Goal: Transaction & Acquisition: Obtain resource

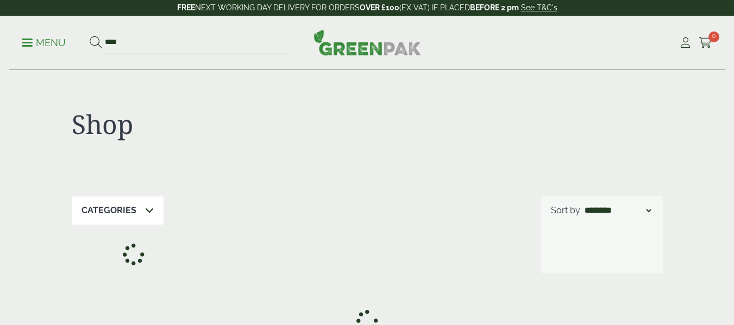
click at [291, 96] on div "Shop" at bounding box center [367, 134] width 591 height 126
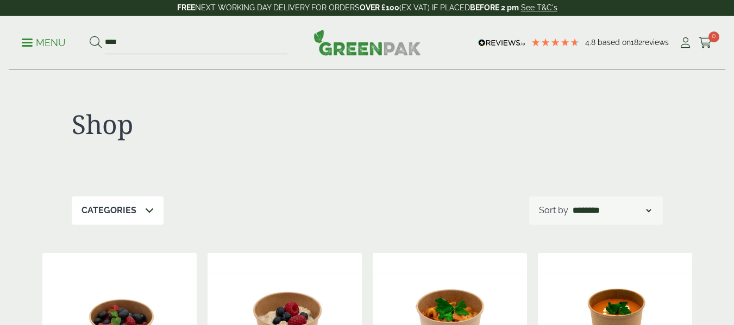
click at [291, 96] on div "Shop" at bounding box center [367, 134] width 591 height 126
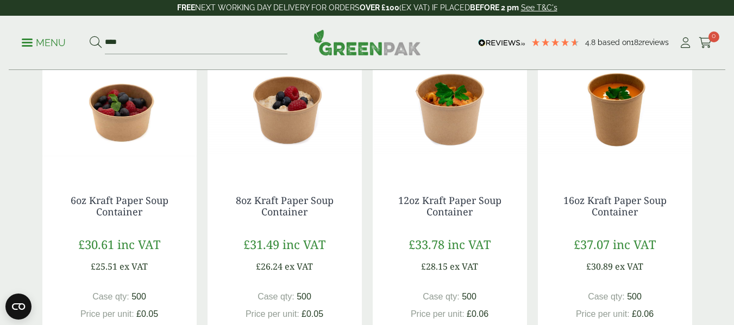
scroll to position [217, 0]
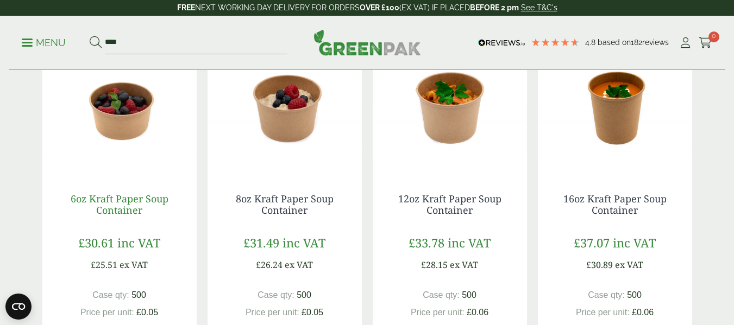
click at [129, 207] on link "6oz Kraft Paper Soup Container" at bounding box center [120, 204] width 98 height 25
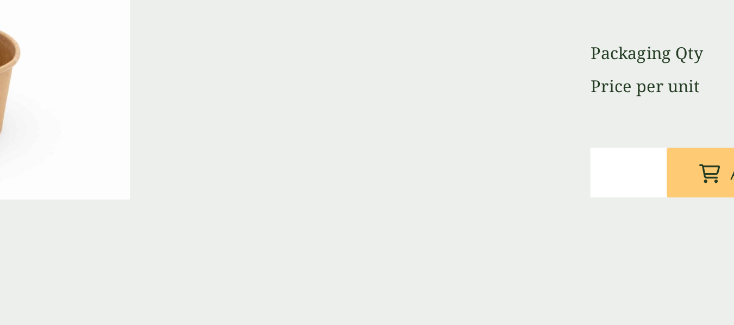
scroll to position [129, 0]
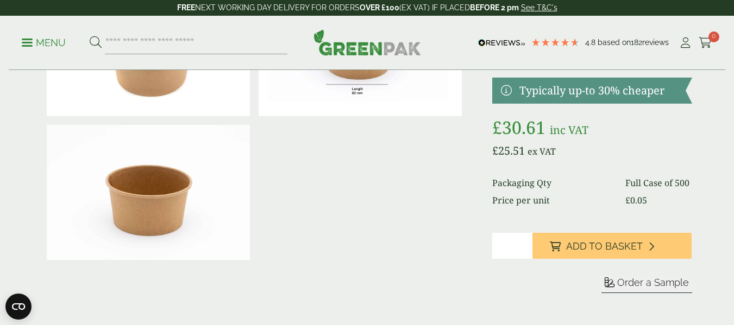
click at [619, 283] on span "Order a Sample" at bounding box center [653, 282] width 72 height 11
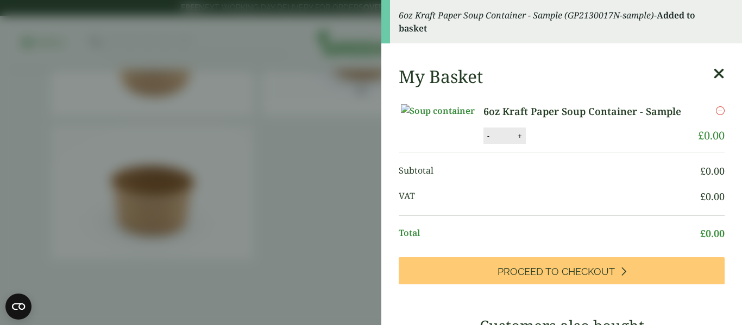
click at [293, 90] on aside "6oz Kraft Paper Soup Container - Sample (GP2130017N-sample) - Added to basket M…" at bounding box center [371, 162] width 742 height 325
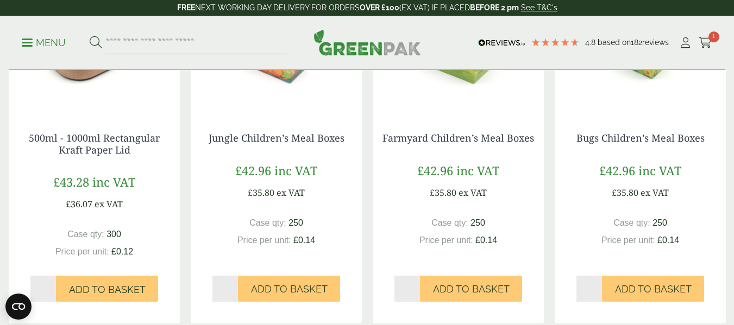
scroll to position [1107, 0]
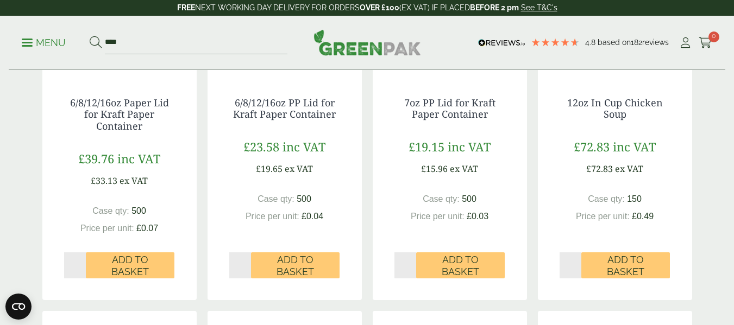
scroll to position [674, 0]
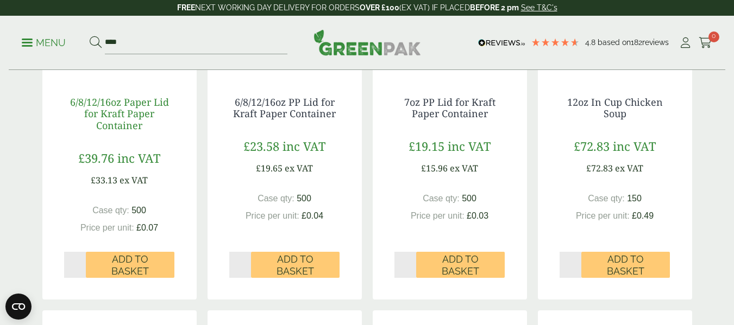
click at [133, 120] on link "6/8/12/16oz Paper Lid for Kraft Paper Container" at bounding box center [119, 114] width 99 height 36
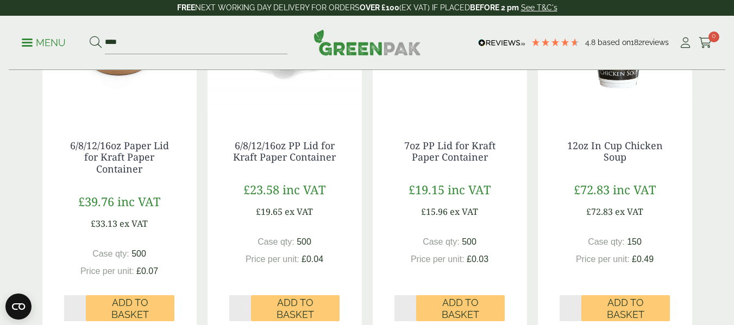
scroll to position [587, 0]
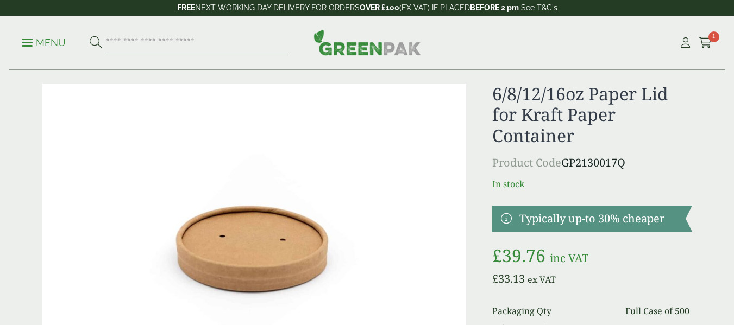
scroll to position [174, 0]
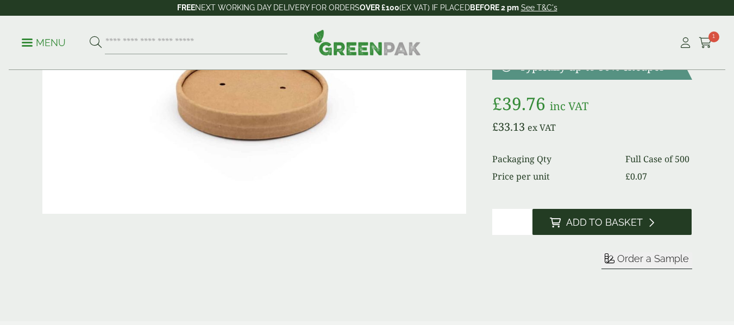
click at [603, 223] on span "Add to Basket" at bounding box center [604, 223] width 77 height 12
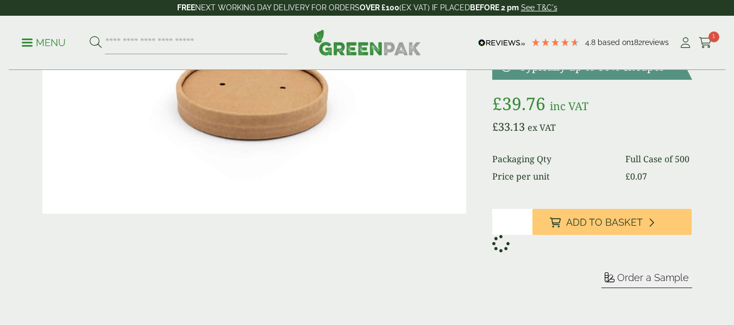
click at [629, 278] on span "Order a Sample" at bounding box center [653, 277] width 72 height 11
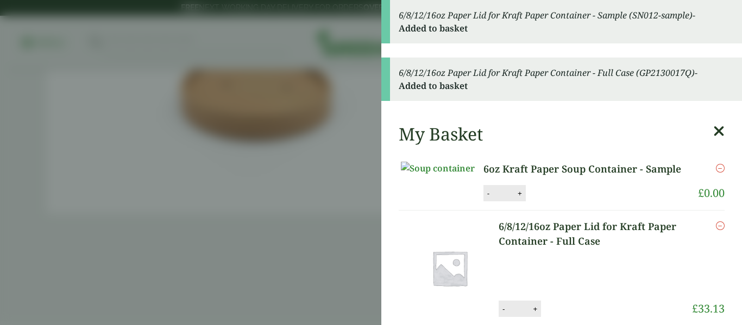
click at [699, 254] on div "Remove" at bounding box center [708, 259] width 33 height 81
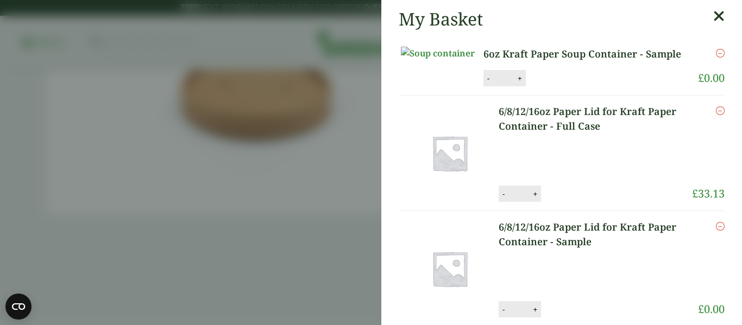
click at [716, 115] on icon "Remove this item" at bounding box center [720, 110] width 9 height 9
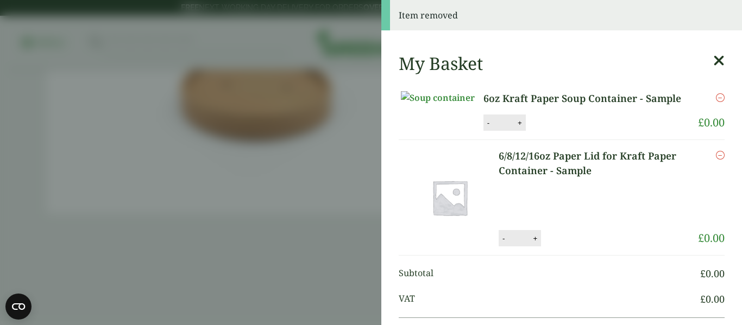
click at [339, 178] on aside "Item removed My Basket 6oz Kraft Paper Soup Container - Sample 6oz Kraft Paper …" at bounding box center [371, 162] width 742 height 325
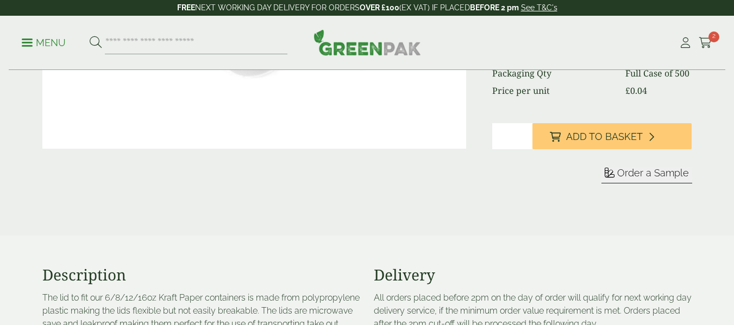
click at [657, 175] on span "Order a Sample" at bounding box center [653, 172] width 72 height 11
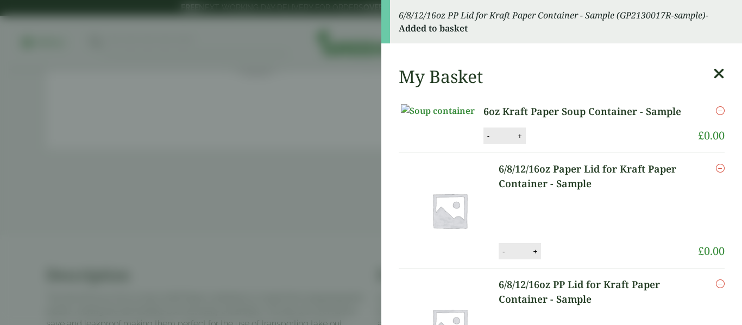
click at [315, 22] on aside "6/8/12/16oz PP Lid for Kraft Paper Container - Sample (GP2130017R-sample) - Add…" at bounding box center [371, 162] width 742 height 325
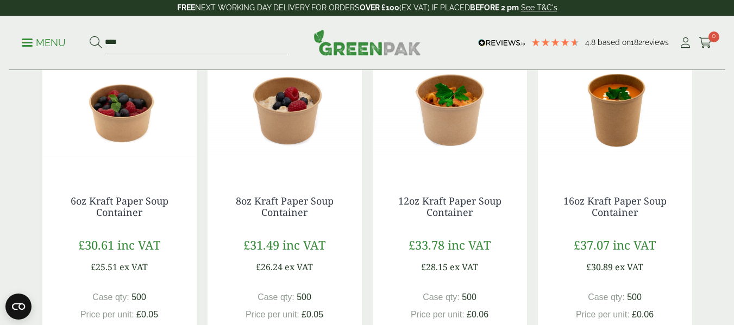
scroll to position [217, 0]
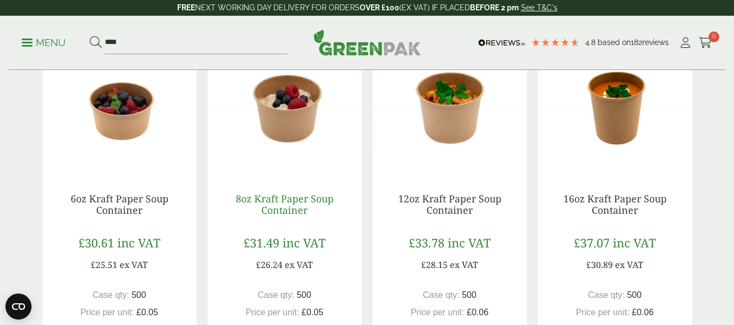
click at [287, 208] on link "8oz Kraft Paper Soup Container" at bounding box center [285, 204] width 98 height 25
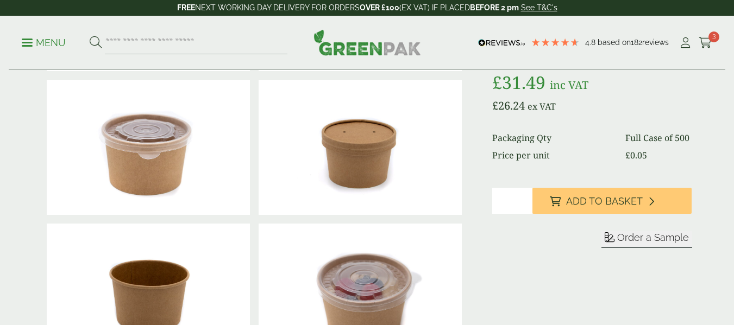
scroll to position [239, 0]
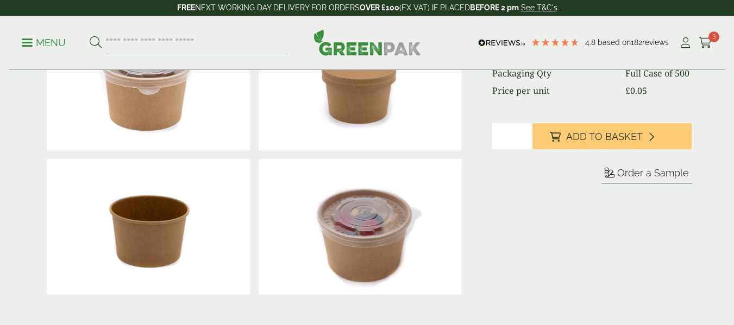
click at [657, 168] on span "Order a Sample" at bounding box center [653, 172] width 72 height 11
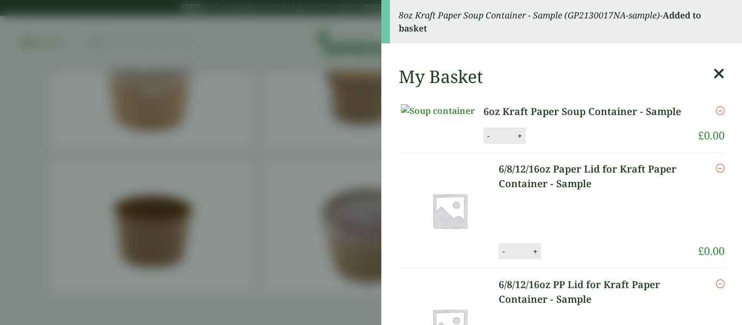
click at [713, 80] on icon at bounding box center [718, 73] width 11 height 15
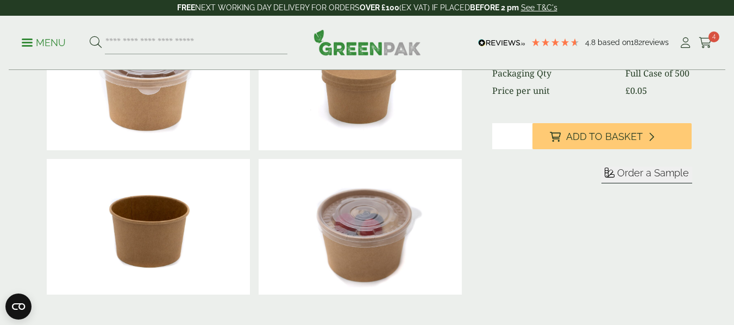
click at [592, 92] on dt "Price per unit" at bounding box center [552, 90] width 120 height 13
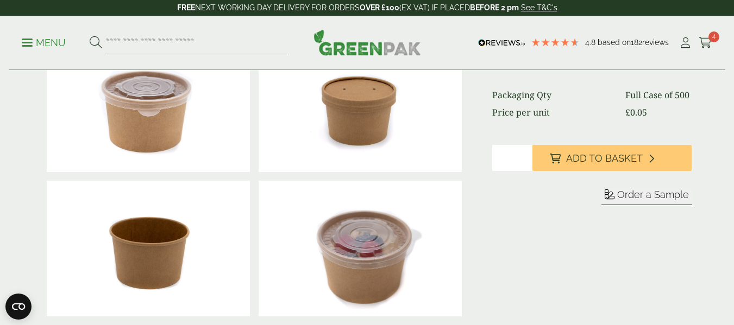
scroll to position [0, 0]
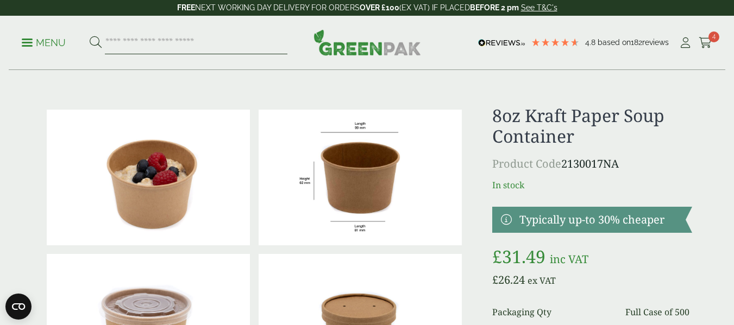
click at [227, 46] on input "search" at bounding box center [196, 43] width 183 height 23
click at [379, 49] on img at bounding box center [367, 42] width 108 height 26
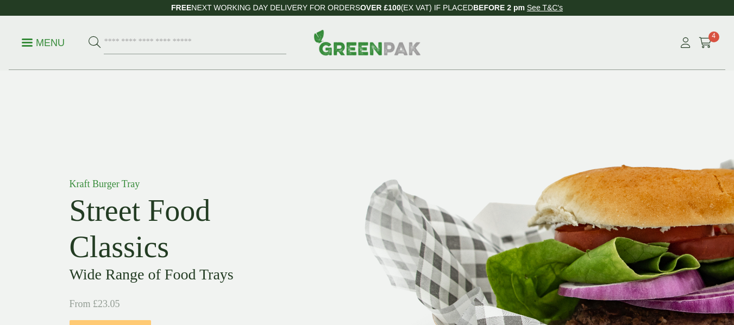
click at [354, 93] on img at bounding box center [532, 268] width 404 height 395
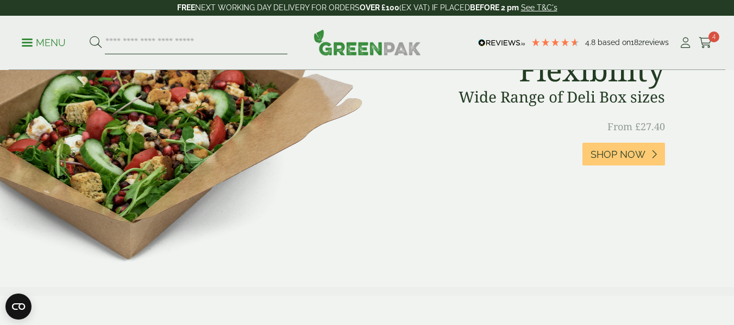
scroll to position [582, 0]
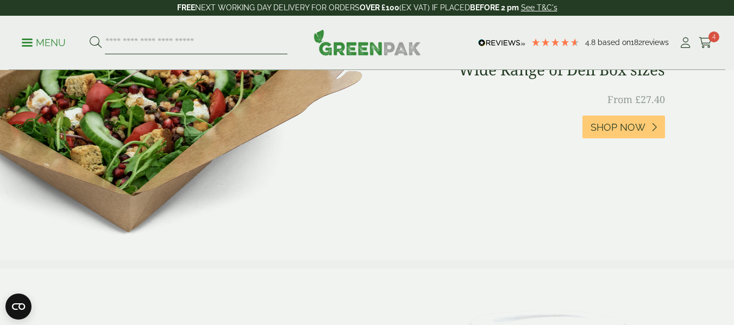
click at [203, 36] on input "search" at bounding box center [196, 43] width 183 height 23
type input "**********"
click at [90, 36] on button at bounding box center [96, 43] width 12 height 14
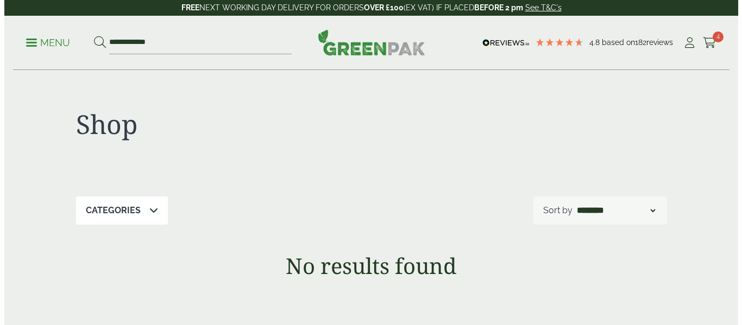
scroll to position [22, 0]
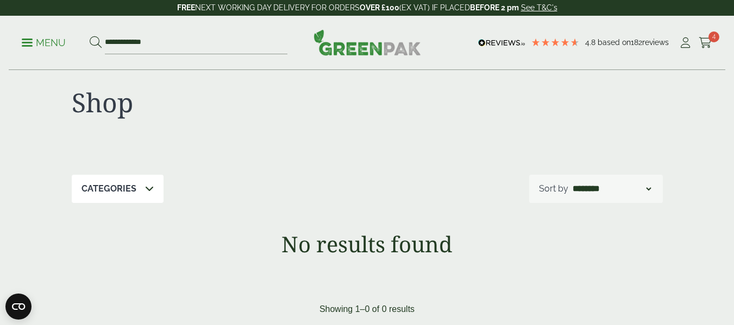
click at [33, 45] on p "Menu" at bounding box center [44, 42] width 44 height 13
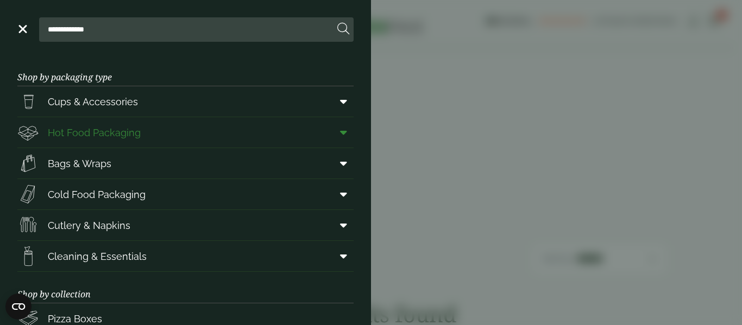
click at [148, 134] on link "Hot Food Packaging" at bounding box center [185, 132] width 336 height 30
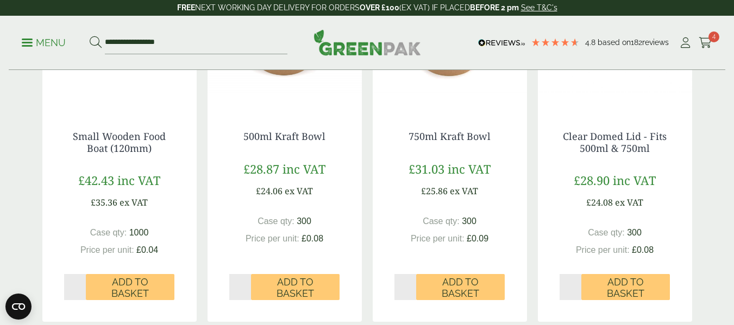
scroll to position [695, 0]
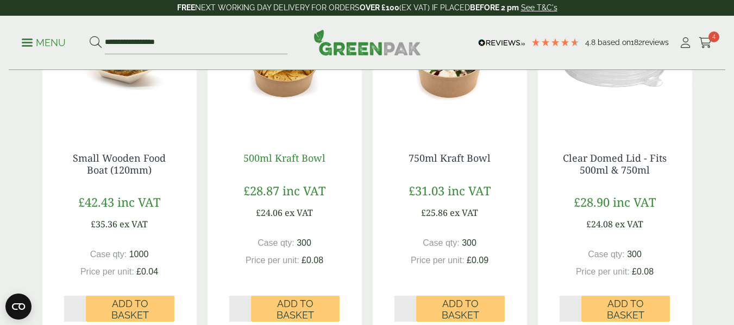
click at [283, 160] on link "500ml Kraft Bowl" at bounding box center [284, 158] width 82 height 13
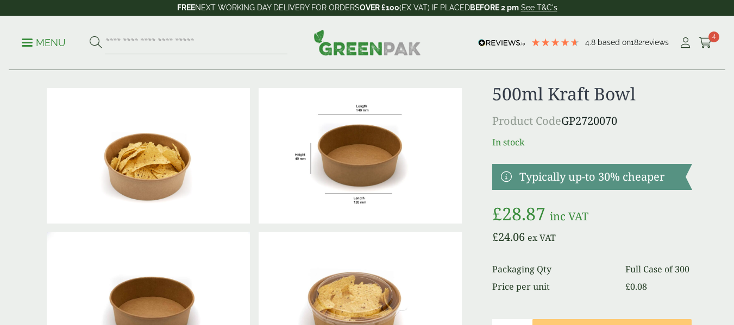
scroll to position [22, 0]
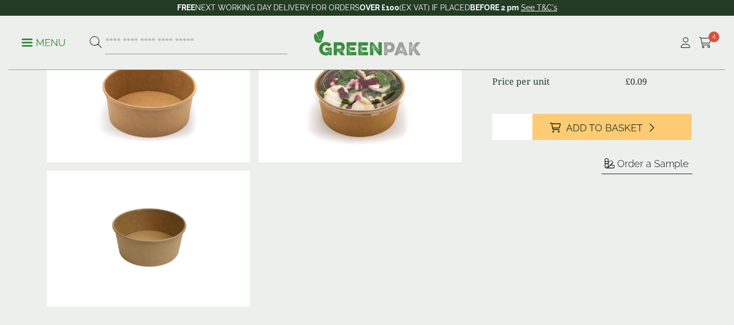
scroll to position [217, 0]
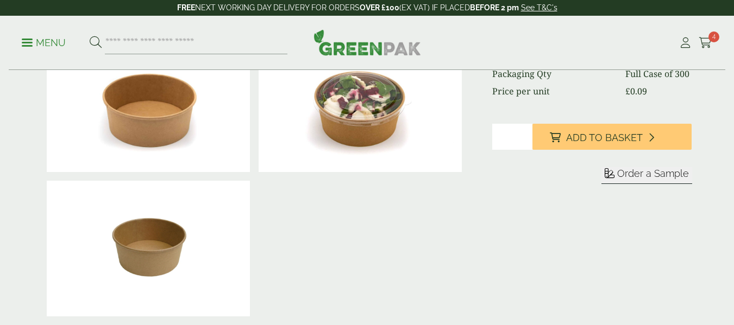
click at [617, 180] on button "Order a Sample" at bounding box center [646, 175] width 91 height 17
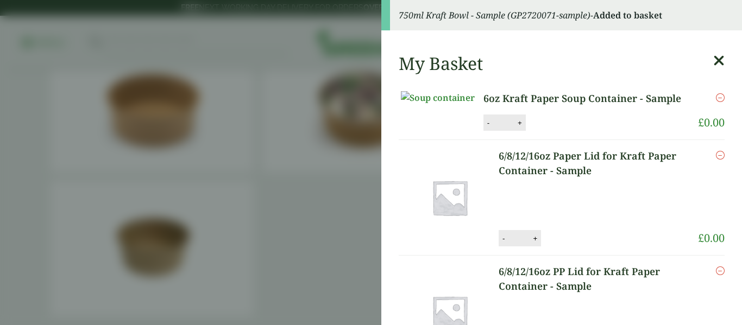
click at [402, 68] on h2 "My Basket" at bounding box center [441, 63] width 84 height 21
click at [311, 51] on aside "750ml Kraft Bowl - Sample (GP2720071-sample) - Added to basket My Basket 6oz Kr…" at bounding box center [371, 162] width 742 height 325
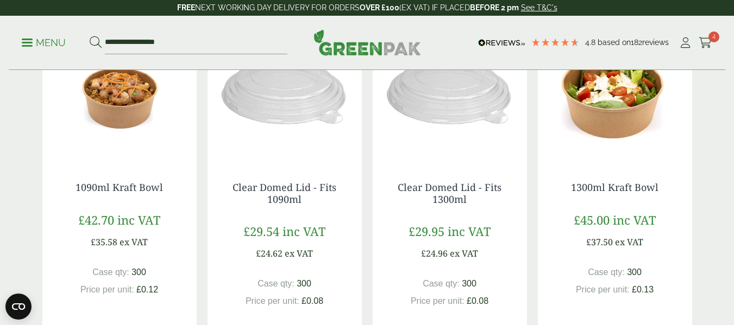
scroll to position [1043, 0]
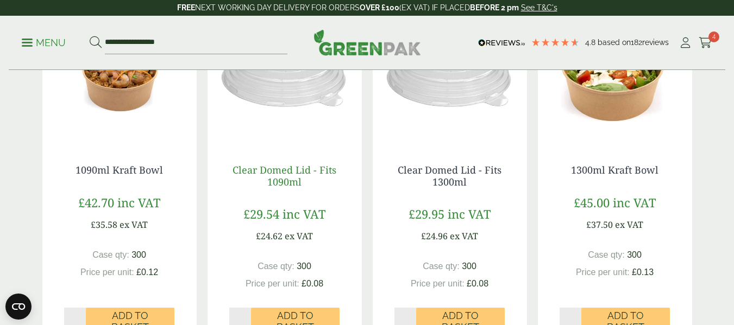
click at [273, 185] on link "Clear Domed Lid - Fits 1090ml" at bounding box center [285, 176] width 104 height 25
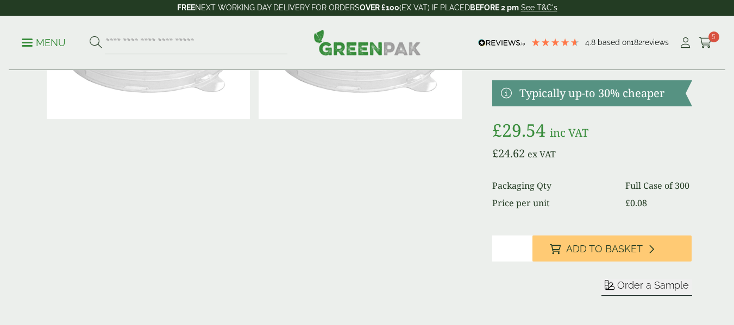
click at [633, 280] on span "Order a Sample" at bounding box center [653, 285] width 72 height 11
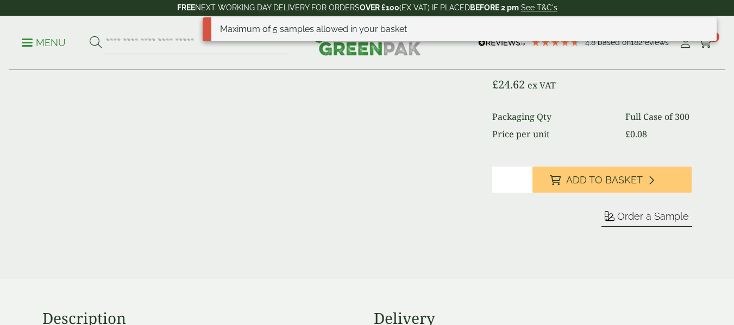
click at [683, 74] on div "£ 29.54 inc VAT £ 24.62 ex VAT Packaging Qty Full Case of 300 Price per unit £ …" at bounding box center [591, 94] width 199 height 92
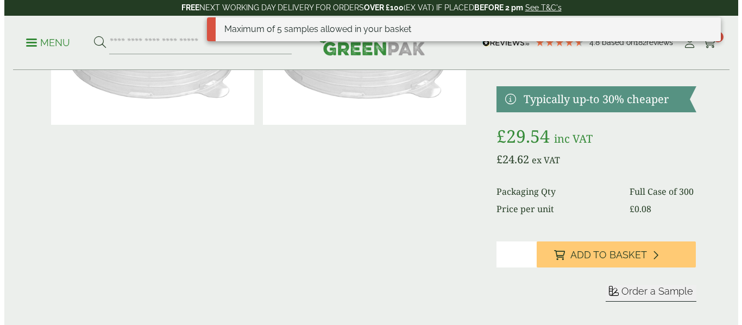
scroll to position [0, 0]
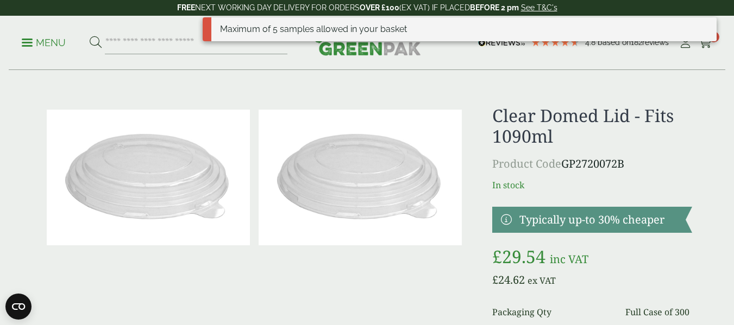
click at [708, 43] on div "Maximum of 5 samples allowed in your basket" at bounding box center [460, 33] width 514 height 33
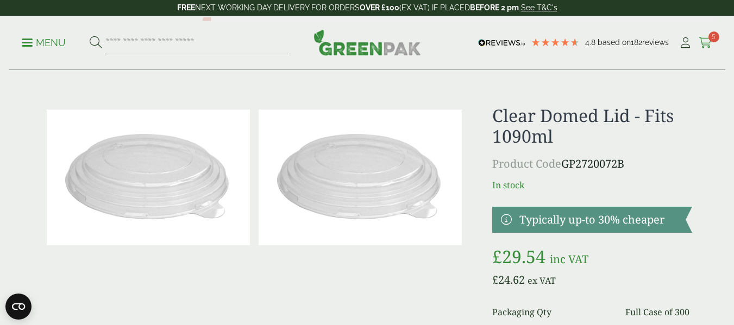
click at [704, 46] on icon at bounding box center [706, 42] width 14 height 11
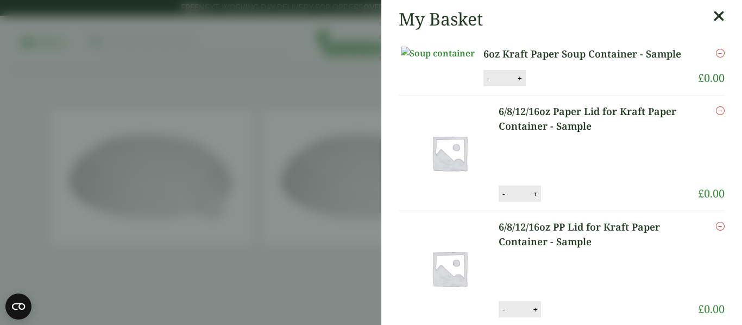
click at [716, 53] on icon "Remove this item" at bounding box center [720, 53] width 9 height 9
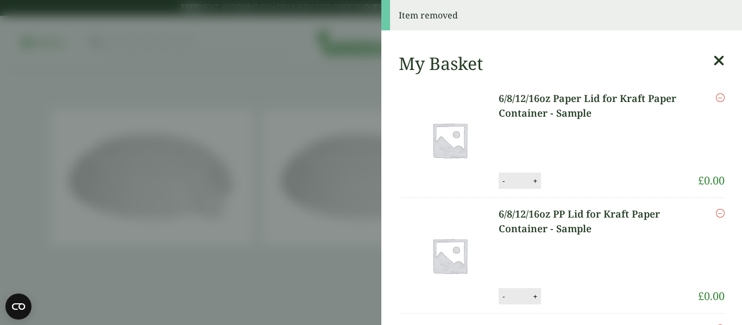
click at [590, 139] on p "6/8/12/16oz Paper Lid for Kraft Paper Container - Sample" at bounding box center [598, 127] width 199 height 73
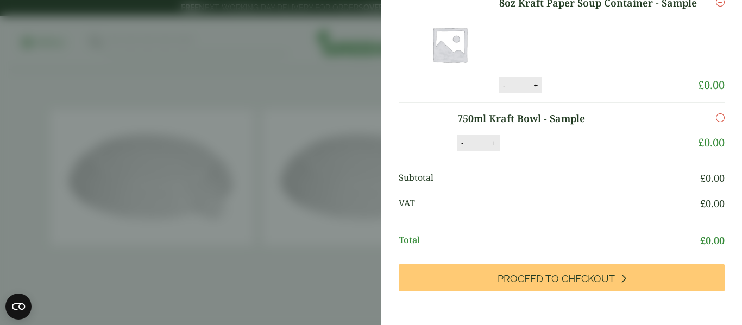
scroll to position [238, 0]
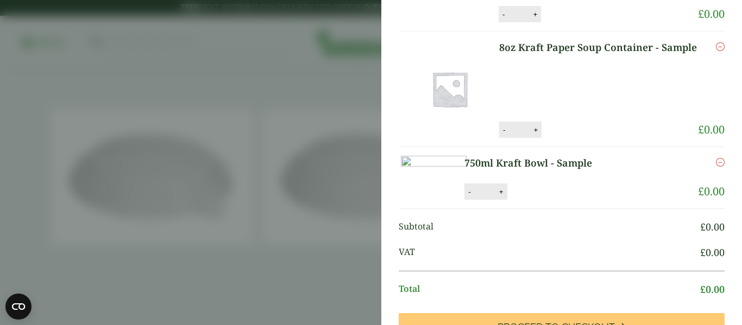
click at [716, 162] on icon "Remove this item" at bounding box center [720, 162] width 9 height 9
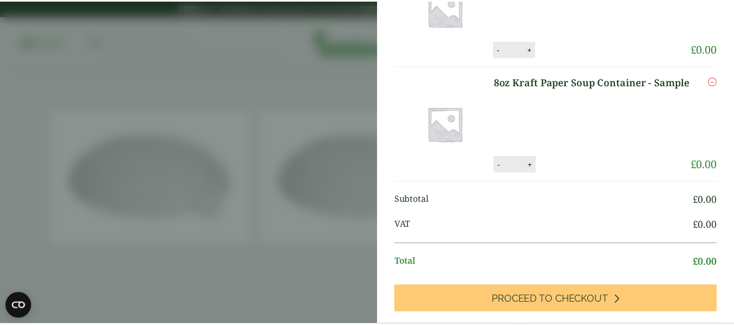
scroll to position [283, 0]
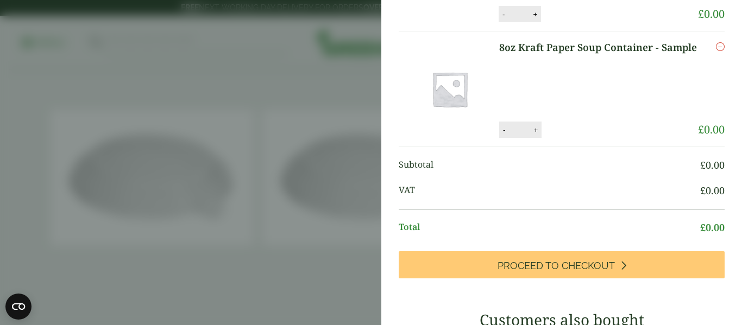
click at [281, 186] on aside "Item removed My Basket 6/8/12/16oz Paper Lid for Kraft Paper Container - Sample…" at bounding box center [371, 162] width 742 height 325
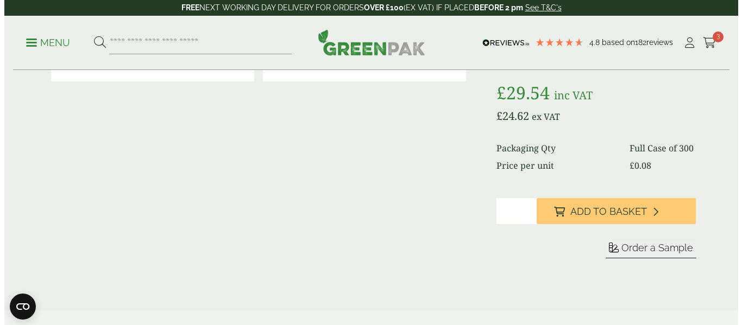
scroll to position [196, 0]
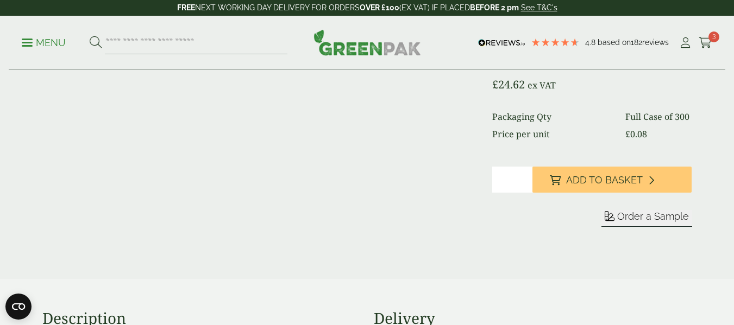
click at [638, 216] on span "Order a Sample" at bounding box center [653, 216] width 72 height 11
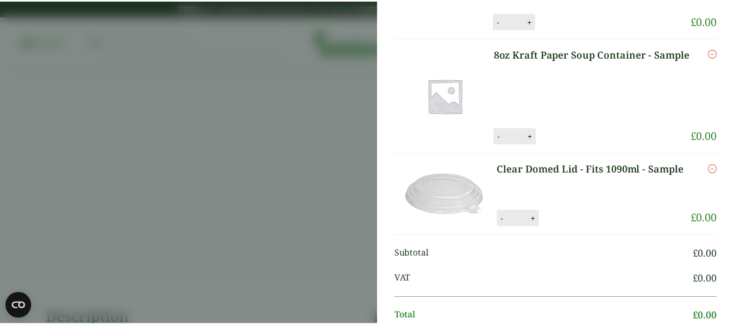
scroll to position [340, 0]
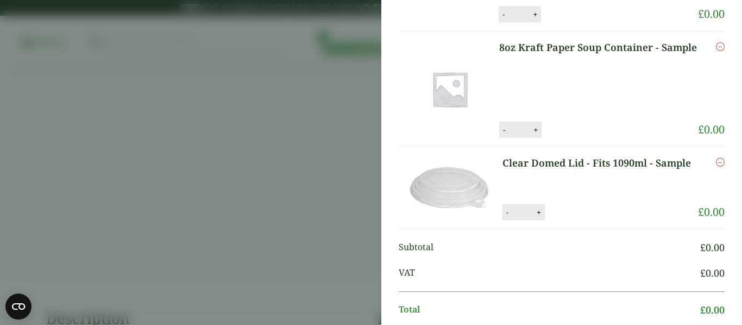
click at [184, 37] on aside "Clear Domed Lid - Fits 1090ml - Sample (GP2720072B-sample) - Added to basket It…" at bounding box center [371, 162] width 742 height 325
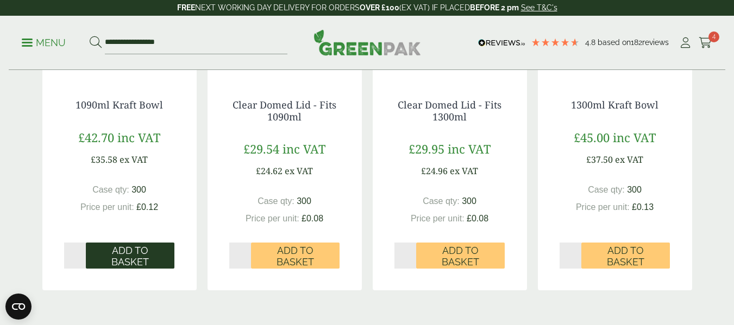
scroll to position [1108, 0]
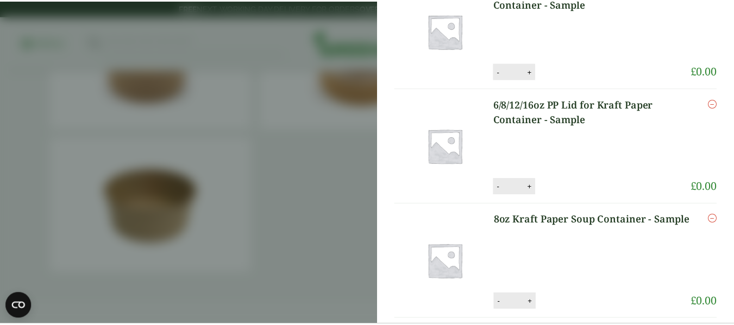
scroll to position [64, 0]
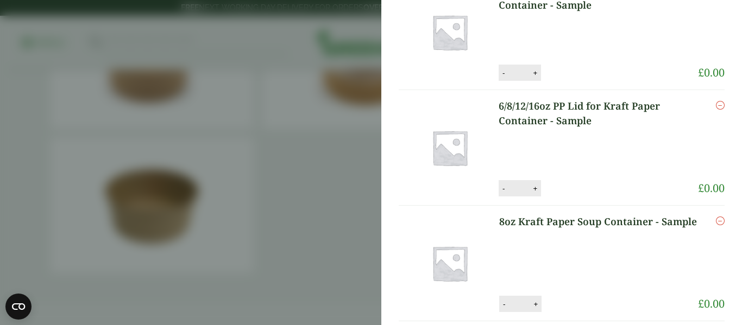
click at [271, 111] on aside "My Basket 6/8/12/16oz Paper Lid for Kraft Paper Container - Sample 6/8/12/16oz …" at bounding box center [371, 162] width 742 height 325
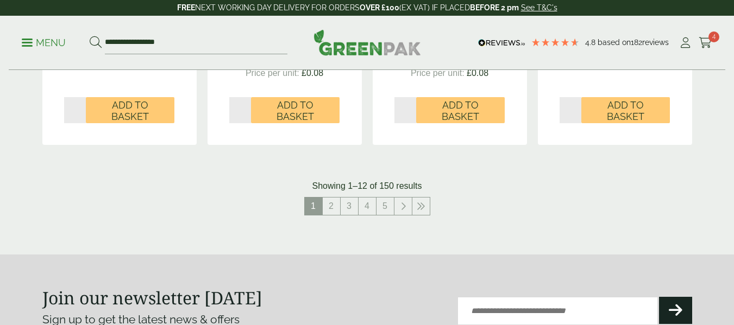
scroll to position [1257, 0]
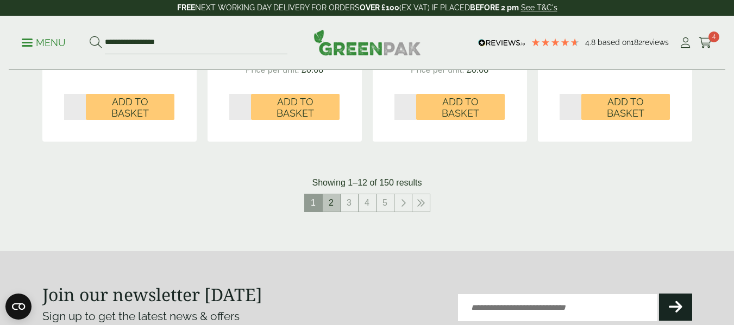
click at [335, 202] on link "2" at bounding box center [331, 203] width 17 height 17
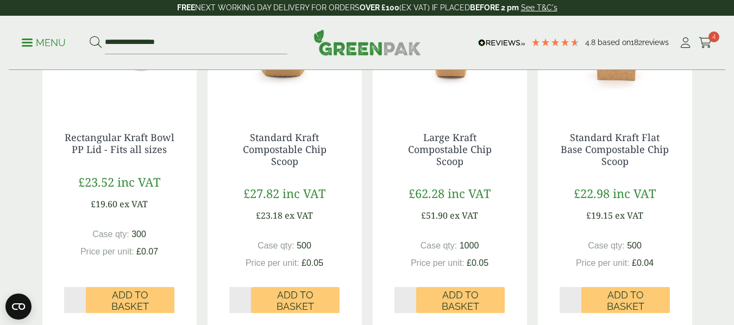
scroll to position [1214, 0]
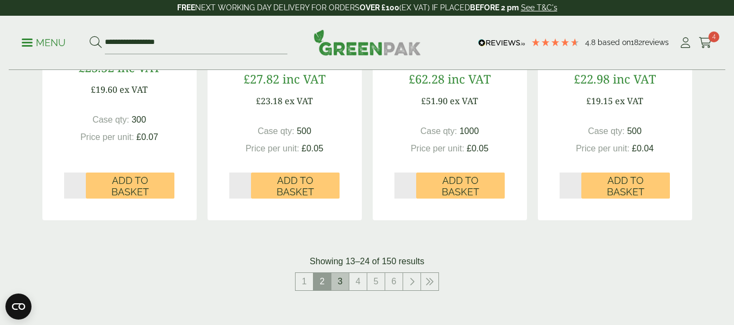
click at [331, 279] on link "3" at bounding box center [339, 281] width 17 height 17
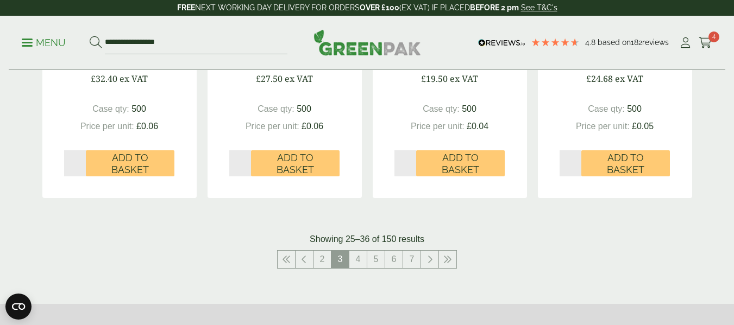
scroll to position [1214, 0]
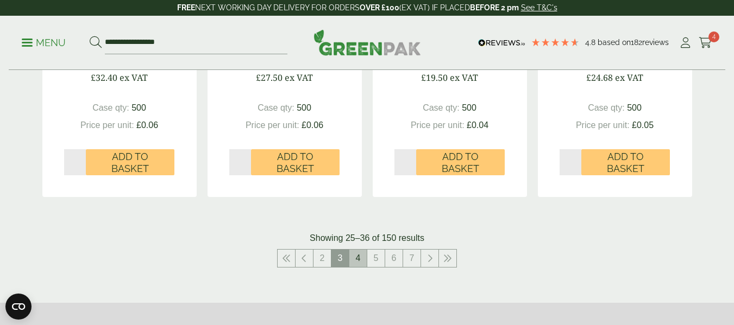
click at [356, 266] on link "4" at bounding box center [357, 258] width 17 height 17
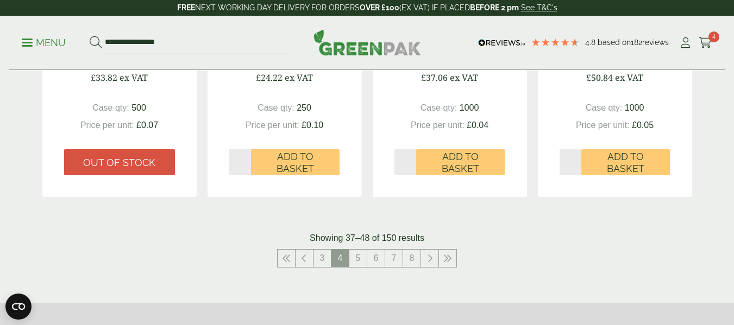
click at [279, 234] on div "Showing 37–48 of 150 results" at bounding box center [367, 238] width 650 height 13
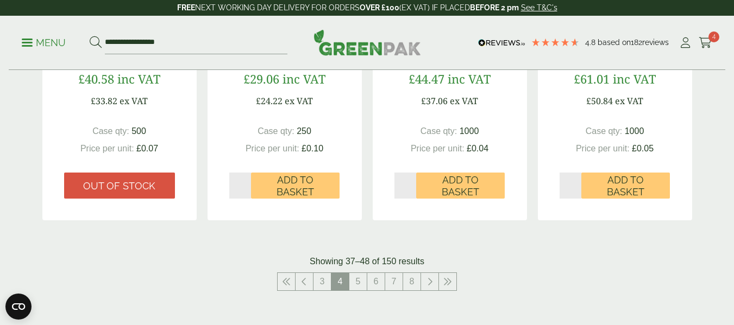
scroll to position [1192, 0]
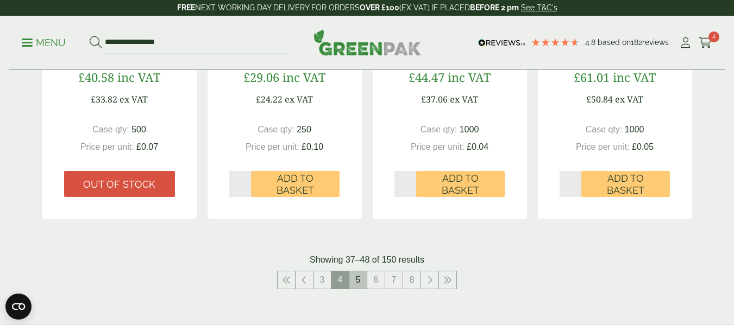
click at [354, 281] on link "5" at bounding box center [357, 280] width 17 height 17
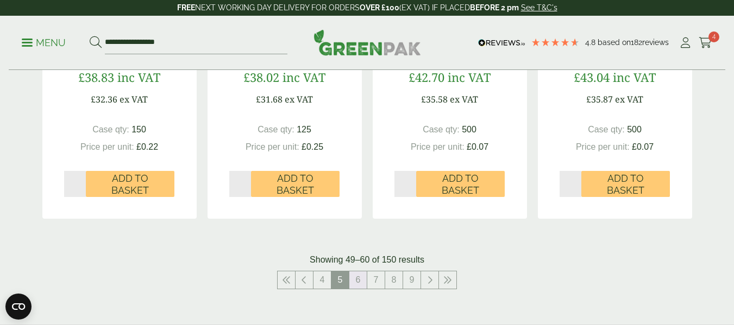
click at [354, 281] on link "6" at bounding box center [357, 280] width 17 height 17
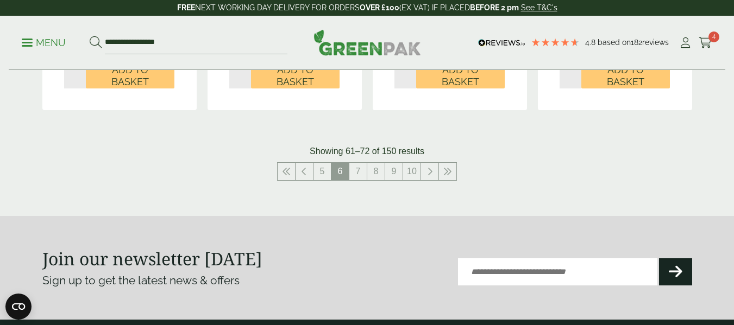
scroll to position [1366, 0]
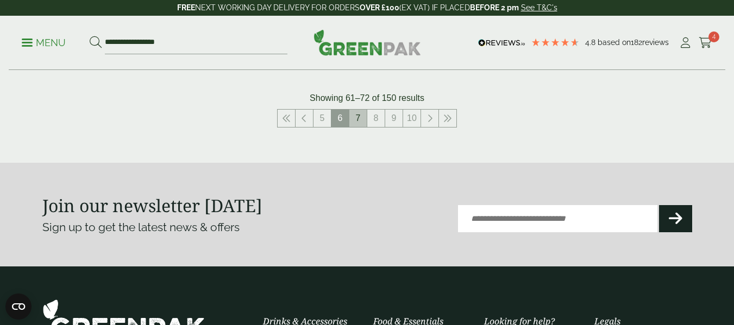
click at [362, 116] on link "7" at bounding box center [357, 118] width 17 height 17
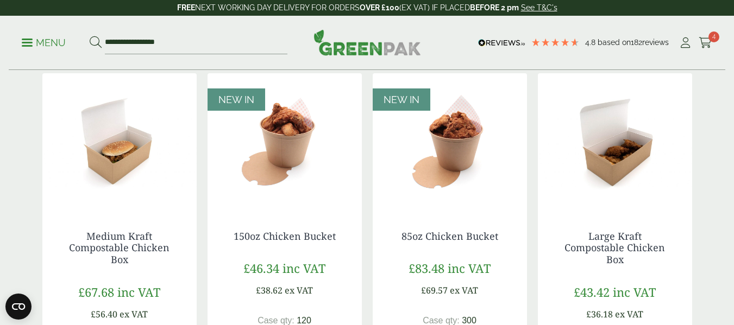
scroll to position [236, 0]
